Goal: Navigation & Orientation: Go to known website

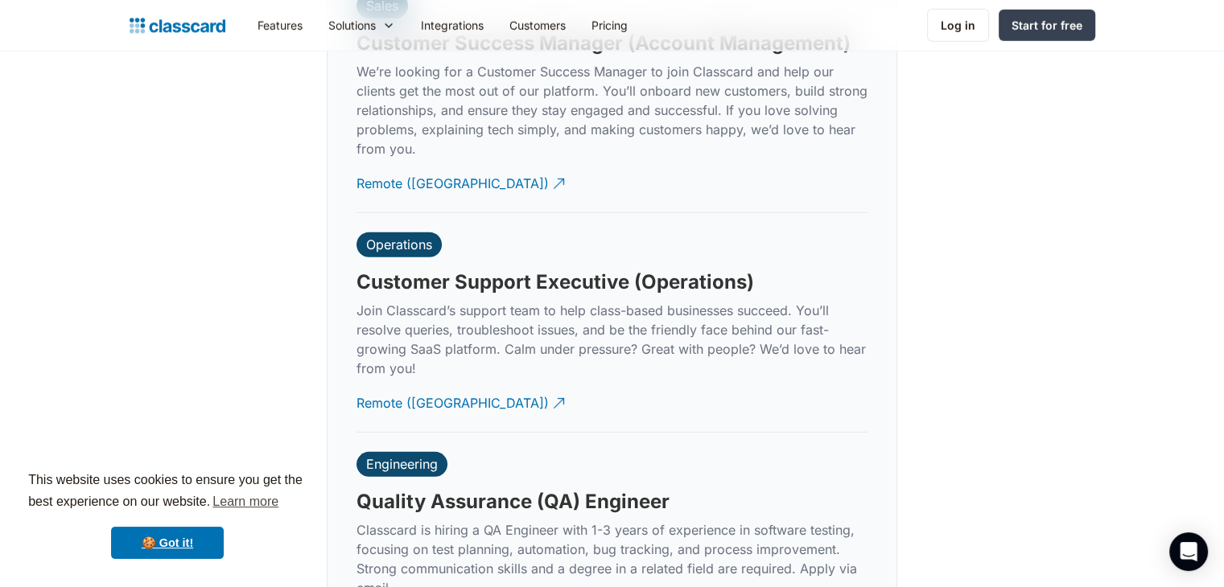
scroll to position [4711, 0]
click at [409, 380] on div "Remote ([GEOGRAPHIC_DATA])" at bounding box center [453, 395] width 192 height 31
